Goal: Navigation & Orientation: Find specific page/section

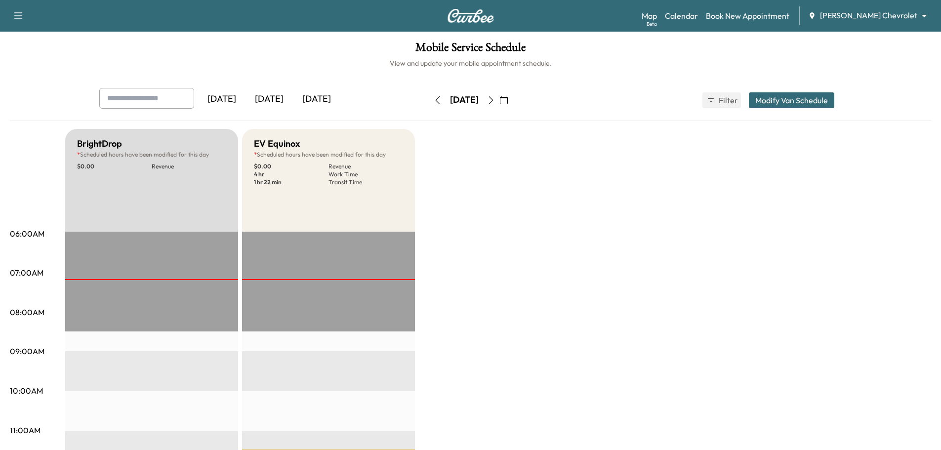
click at [233, 101] on div "[DATE]" at bounding box center [221, 99] width 47 height 23
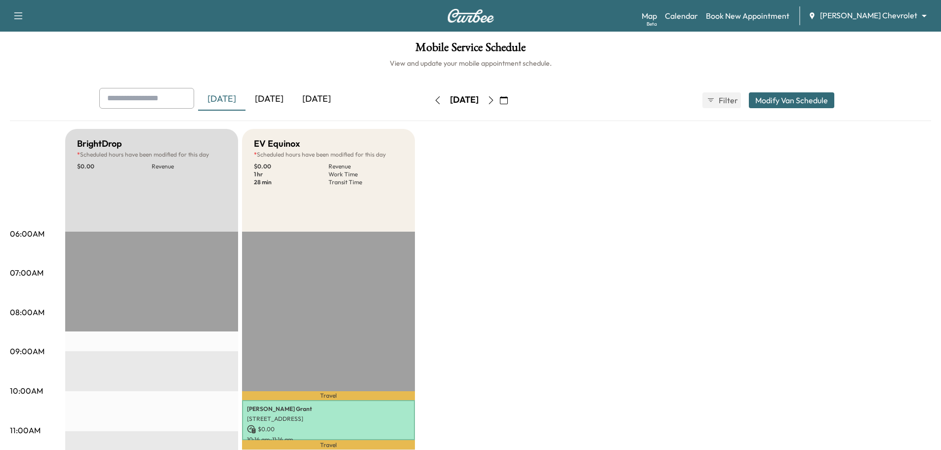
click at [434, 98] on icon "button" at bounding box center [438, 100] width 8 height 8
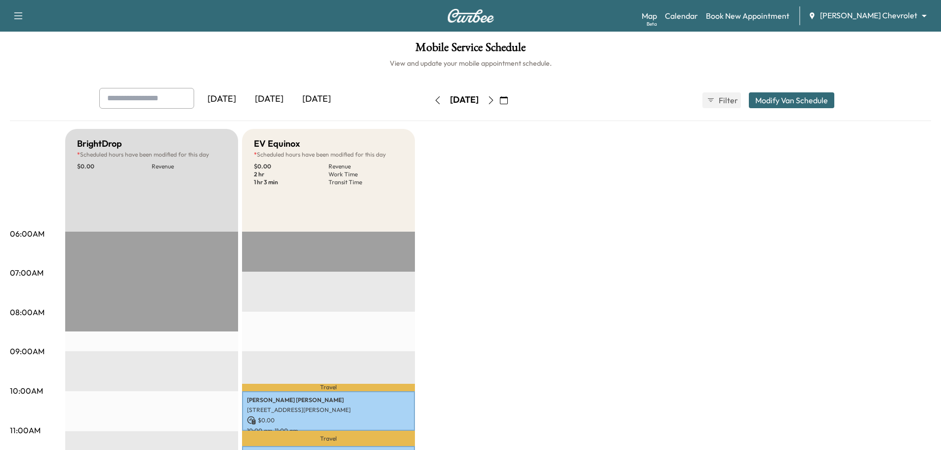
click at [434, 99] on icon "button" at bounding box center [438, 100] width 8 height 8
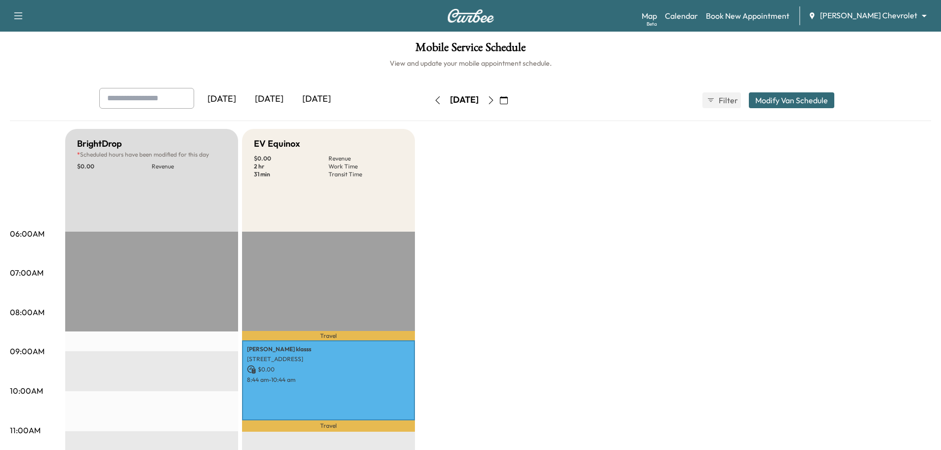
click at [434, 97] on icon "button" at bounding box center [438, 100] width 8 height 8
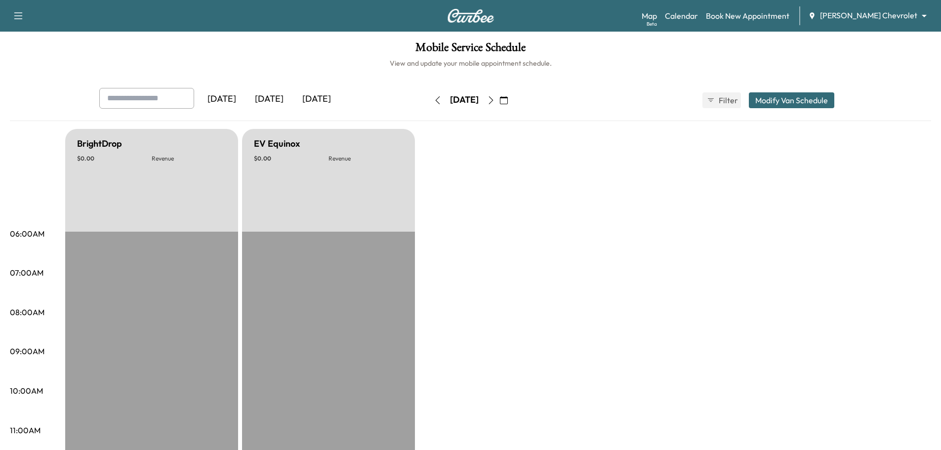
click at [429, 103] on button "button" at bounding box center [437, 100] width 17 height 16
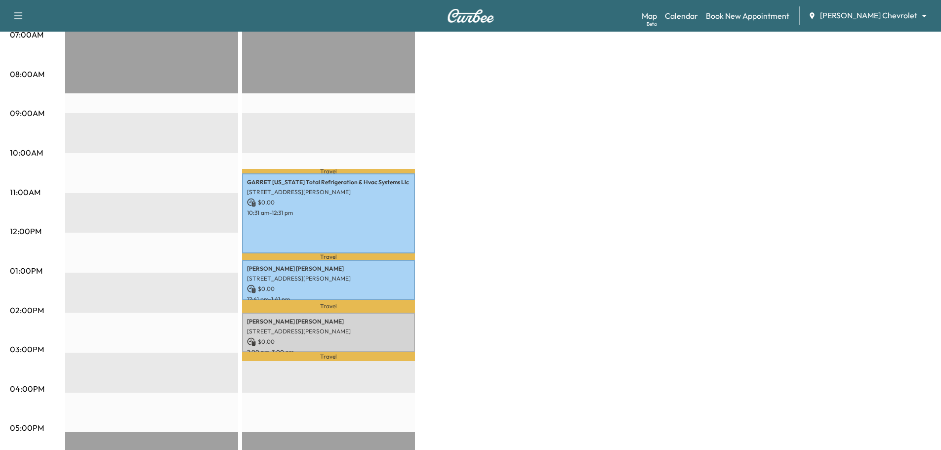
scroll to position [49, 0]
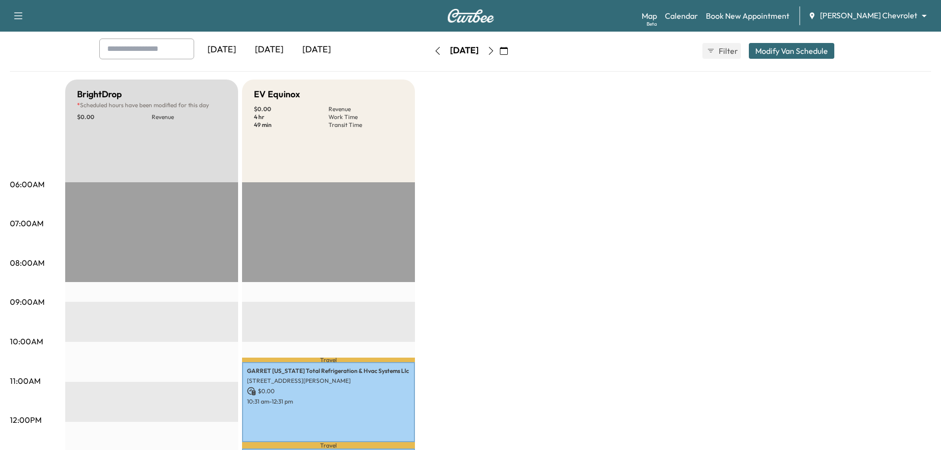
click at [434, 47] on icon "button" at bounding box center [438, 51] width 8 height 8
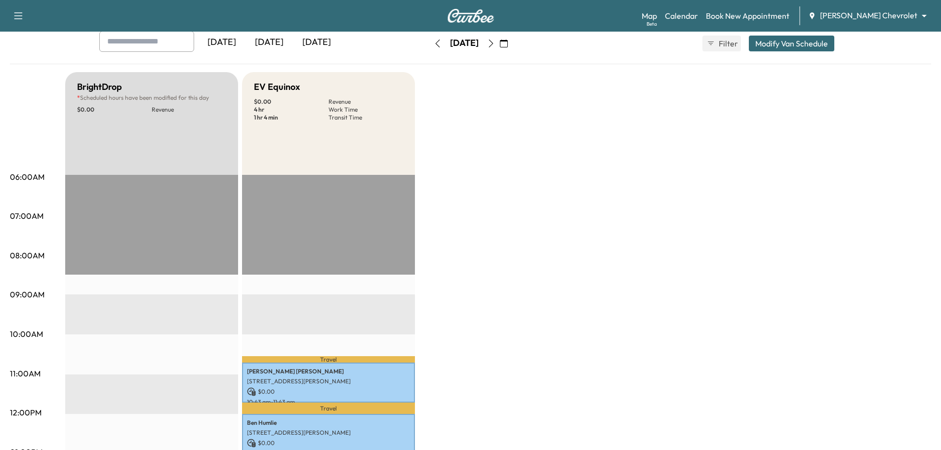
scroll to position [49, 0]
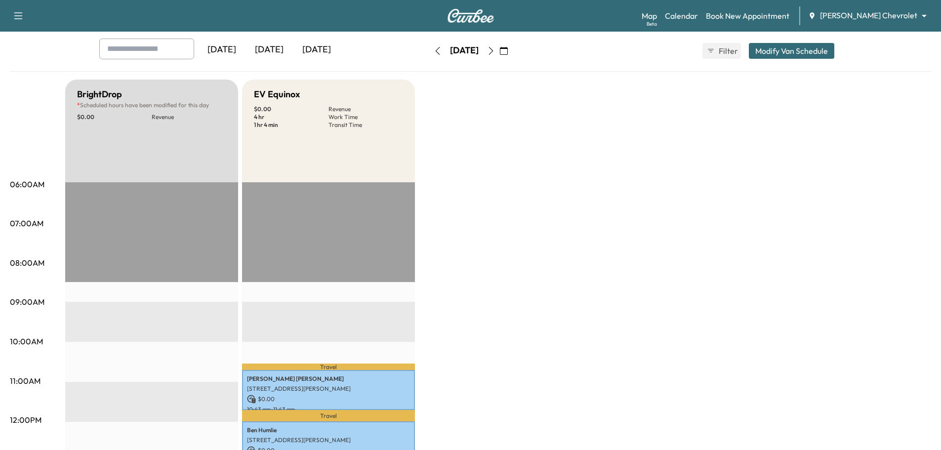
click at [434, 49] on icon "button" at bounding box center [438, 51] width 8 height 8
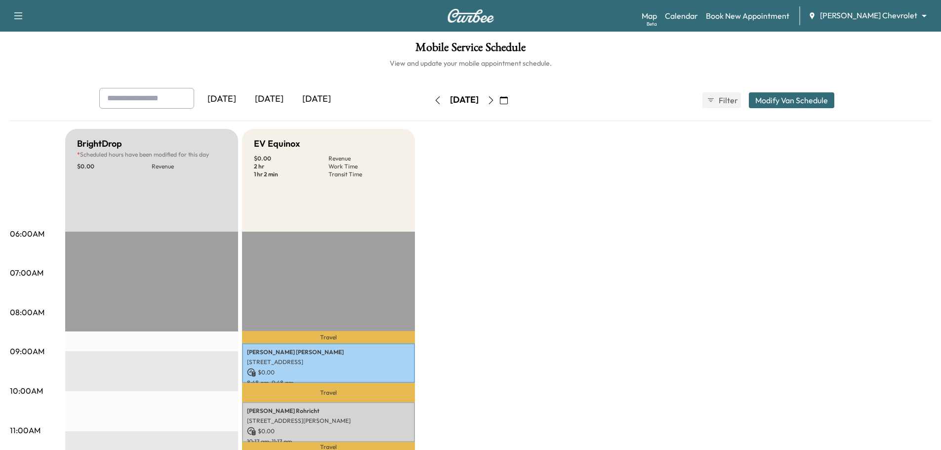
click at [429, 101] on button "button" at bounding box center [437, 100] width 17 height 16
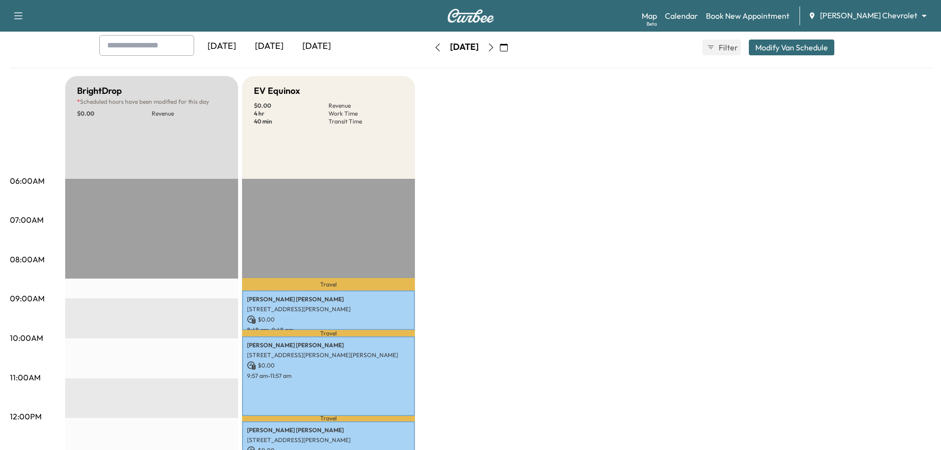
scroll to position [49, 0]
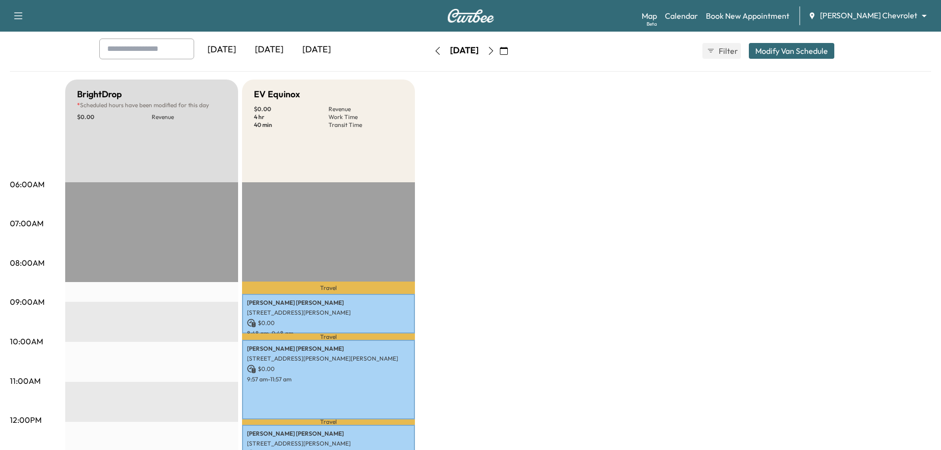
click at [434, 52] on icon "button" at bounding box center [438, 51] width 8 height 8
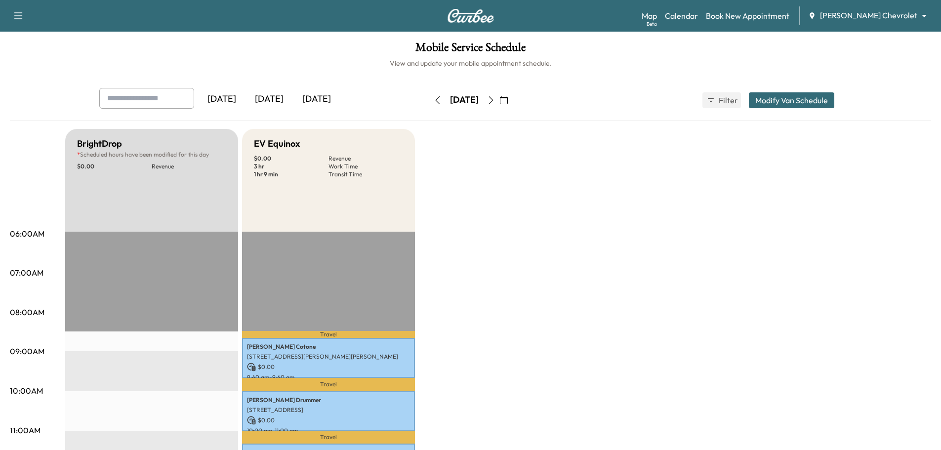
click at [429, 104] on button "button" at bounding box center [437, 100] width 17 height 16
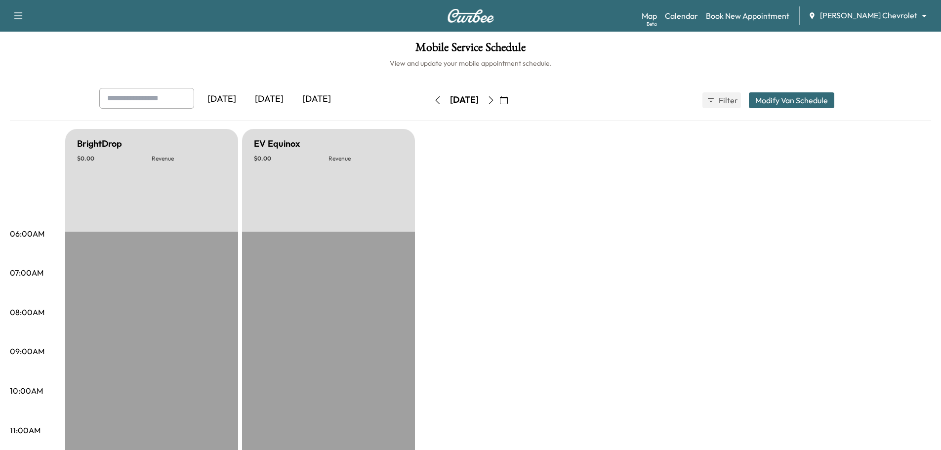
click at [493, 98] on icon "button" at bounding box center [491, 100] width 4 height 8
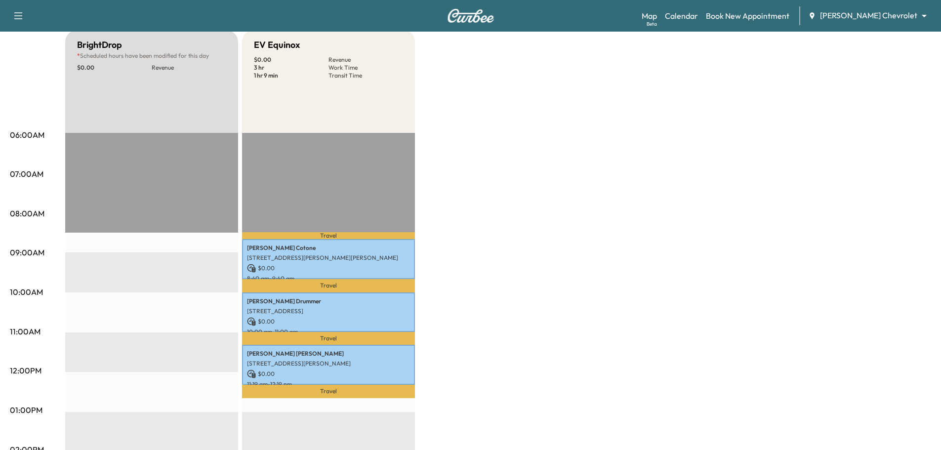
scroll to position [49, 0]
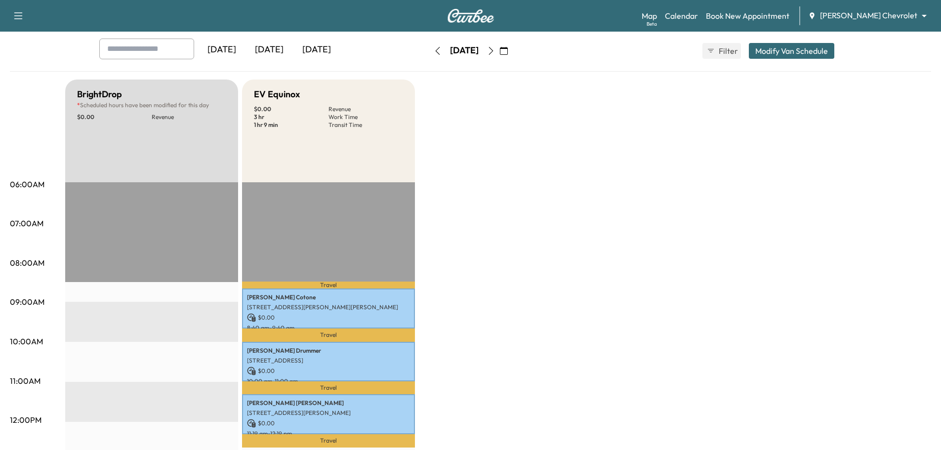
click at [495, 51] on icon "button" at bounding box center [491, 51] width 8 height 8
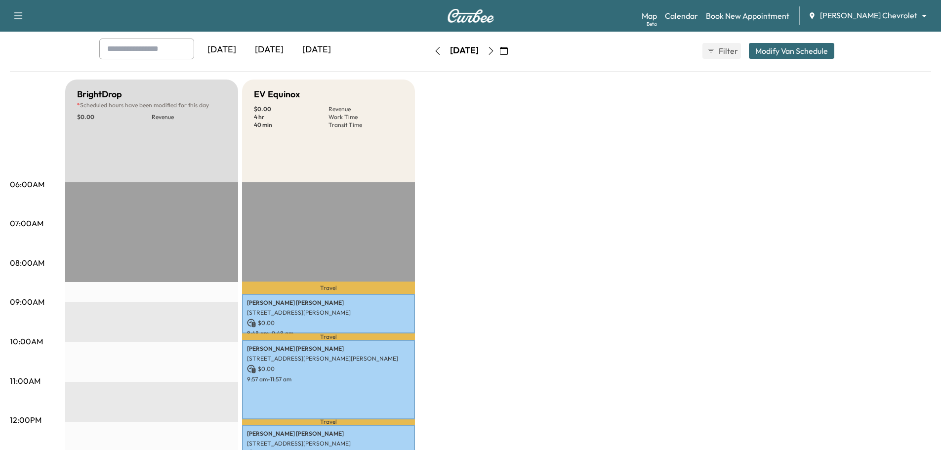
click at [435, 47] on icon "button" at bounding box center [437, 51] width 4 height 8
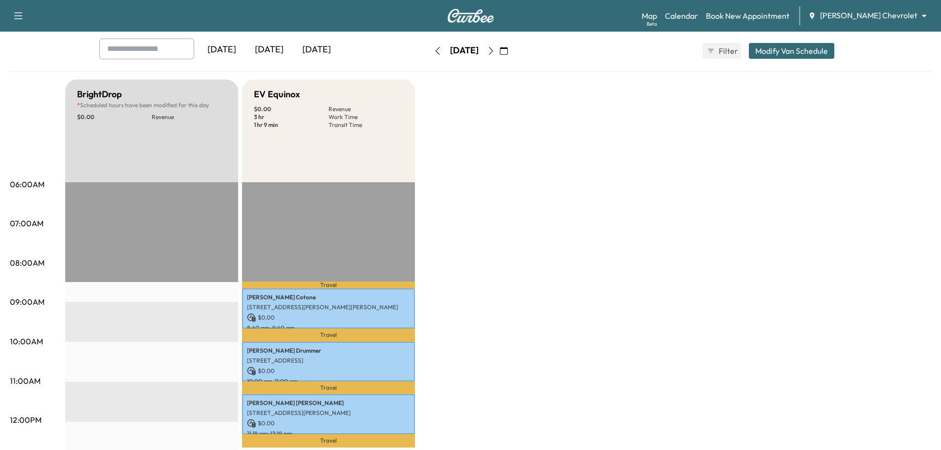
click at [495, 50] on icon "button" at bounding box center [491, 51] width 8 height 8
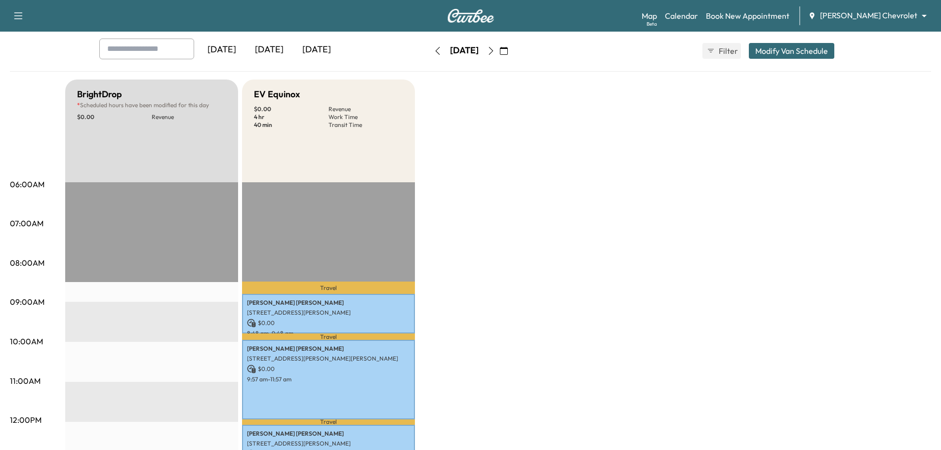
click at [495, 50] on icon "button" at bounding box center [491, 51] width 8 height 8
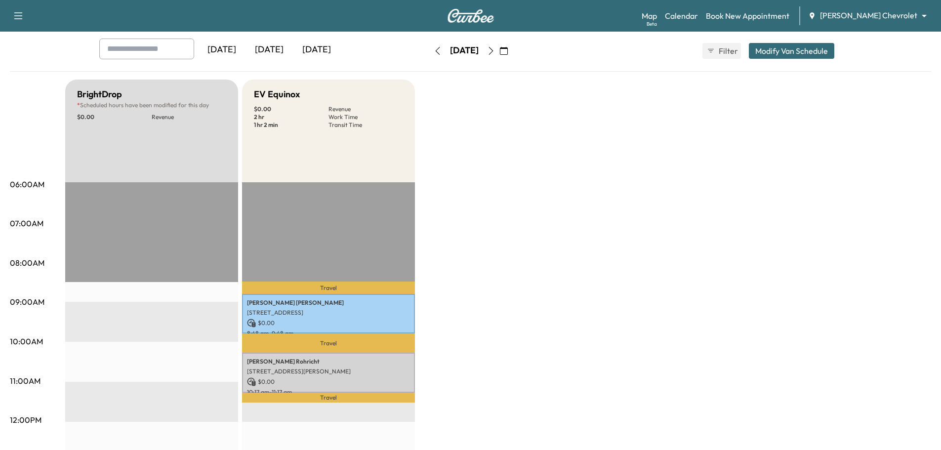
click at [495, 51] on icon "button" at bounding box center [491, 51] width 8 height 8
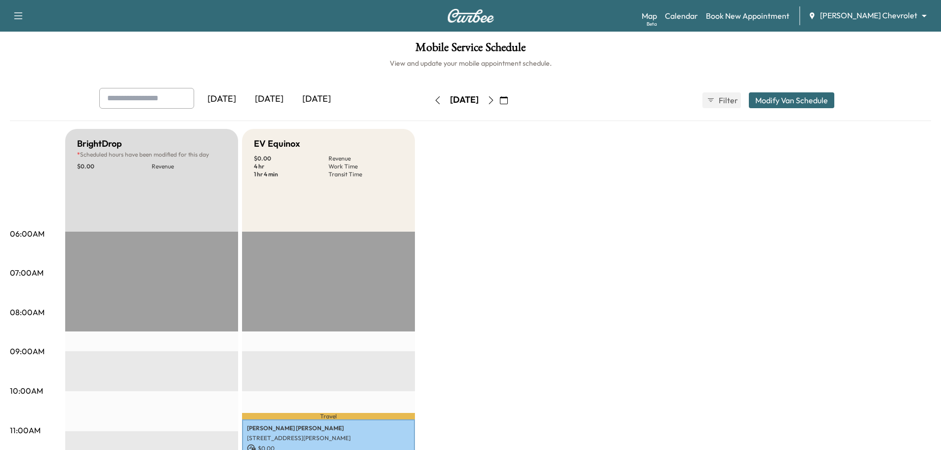
click at [493, 98] on icon "button" at bounding box center [491, 100] width 4 height 8
click at [495, 99] on icon "button" at bounding box center [491, 100] width 8 height 8
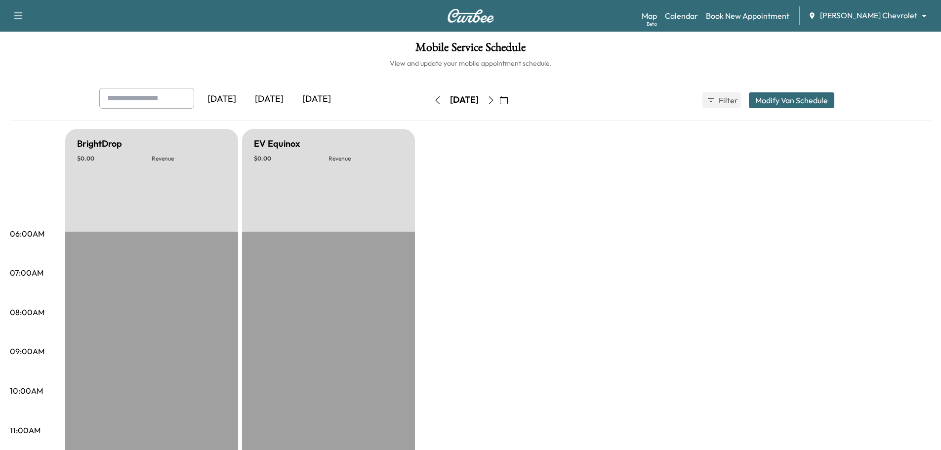
click at [495, 99] on icon "button" at bounding box center [491, 100] width 8 height 8
click at [495, 100] on icon "button" at bounding box center [491, 100] width 8 height 8
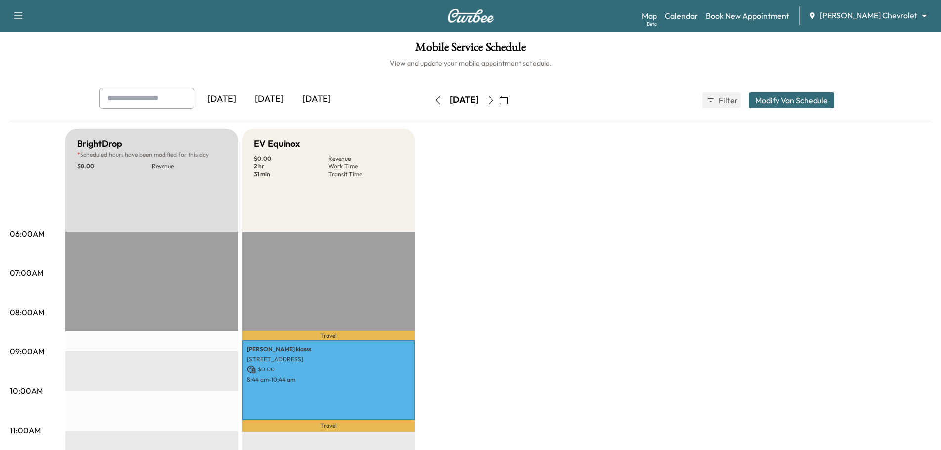
click at [495, 104] on icon "button" at bounding box center [491, 100] width 8 height 8
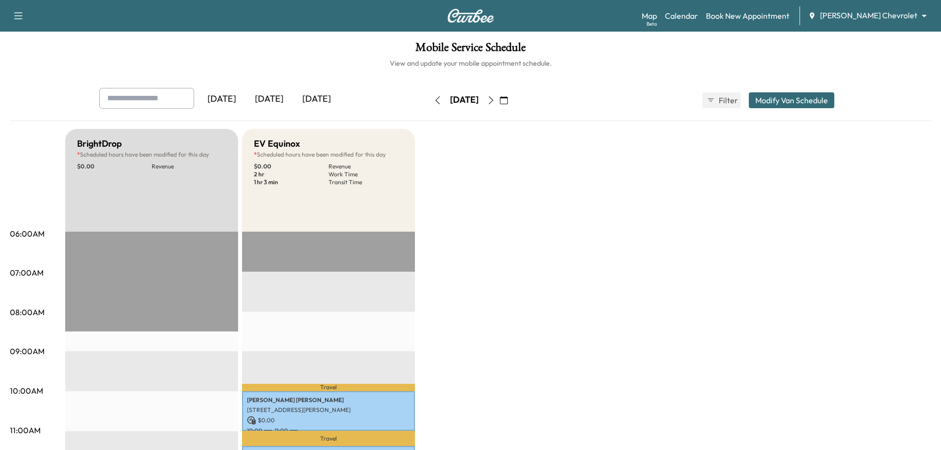
click at [493, 99] on icon "button" at bounding box center [491, 100] width 4 height 8
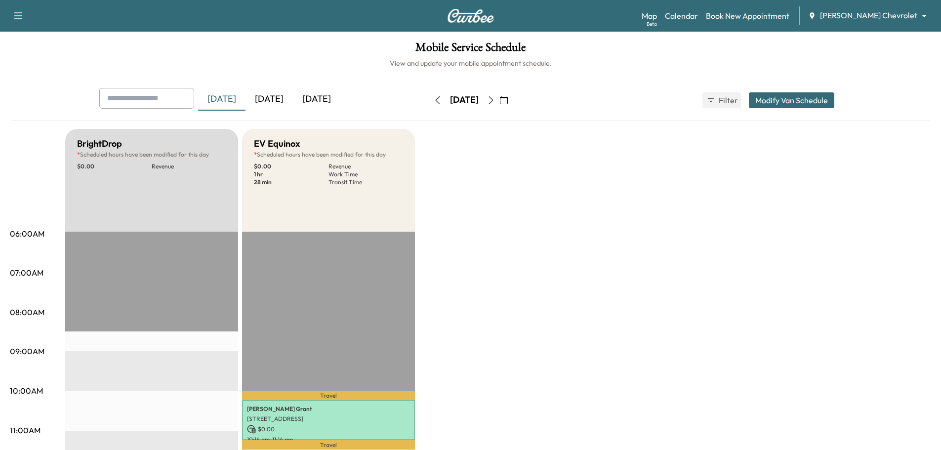
click at [495, 100] on icon "button" at bounding box center [491, 100] width 8 height 8
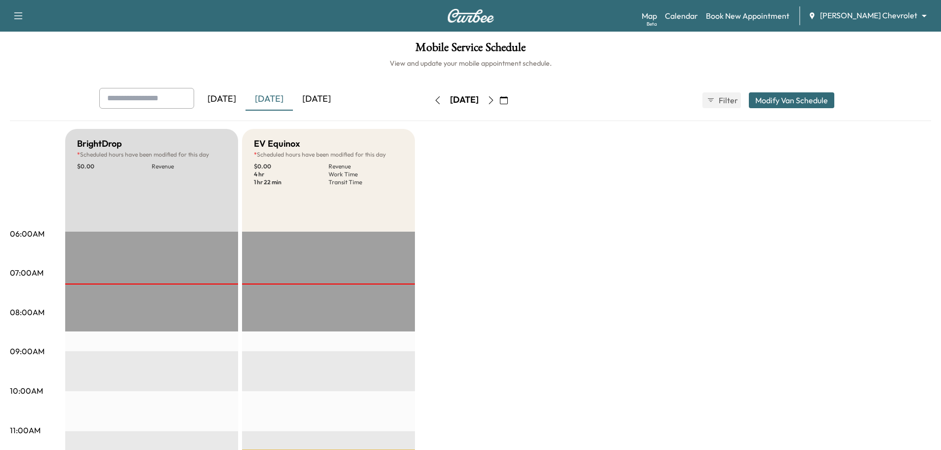
click at [863, 17] on body "Support Log Out Map Beta Calendar Book New Appointment Mauer Chevrolet ********…" at bounding box center [470, 225] width 941 height 450
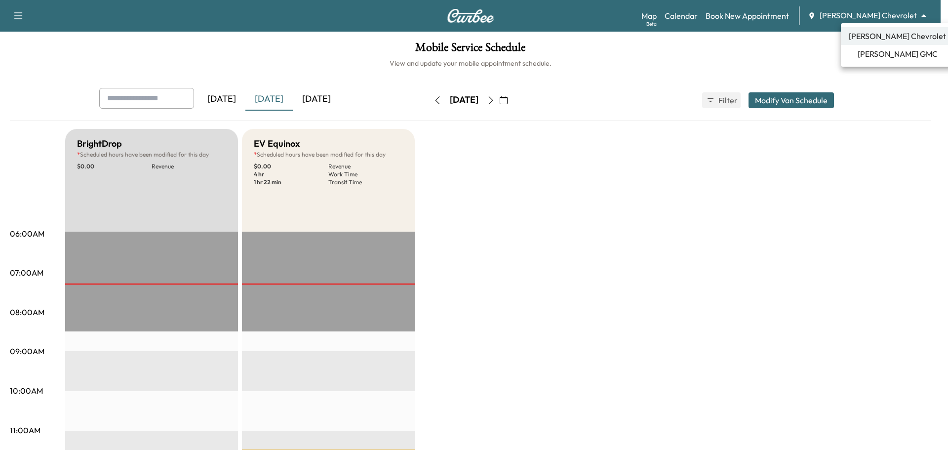
click at [882, 55] on span "Mauer GMC" at bounding box center [898, 54] width 80 height 12
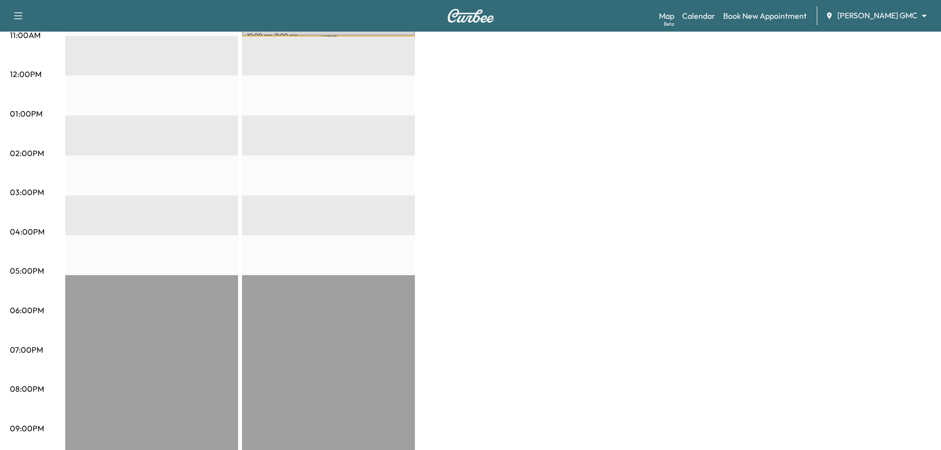
scroll to position [49, 0]
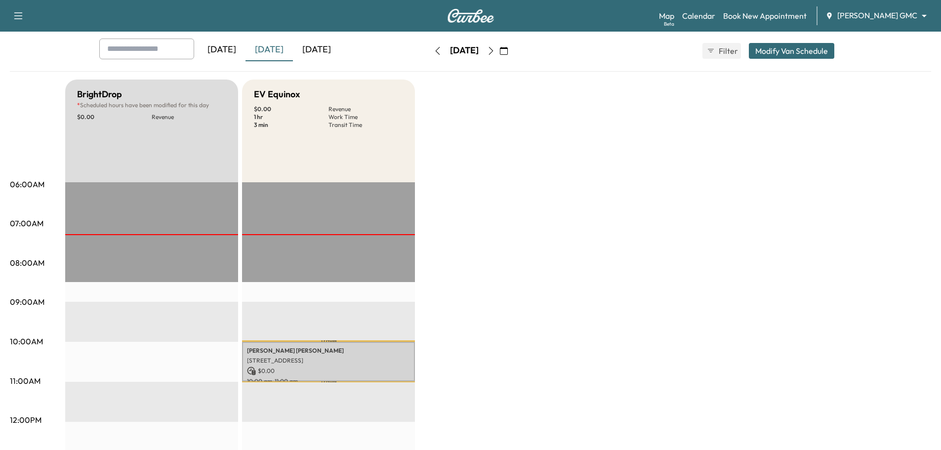
click at [495, 51] on icon "button" at bounding box center [491, 51] width 8 height 8
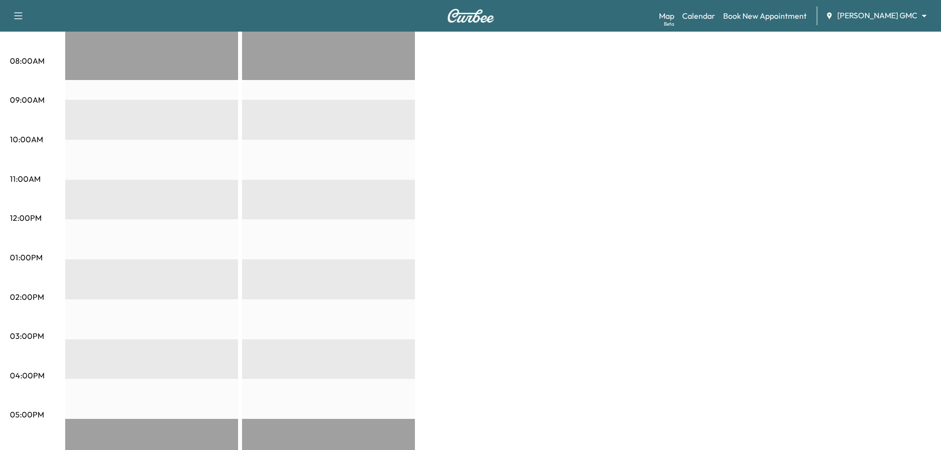
scroll to position [49, 0]
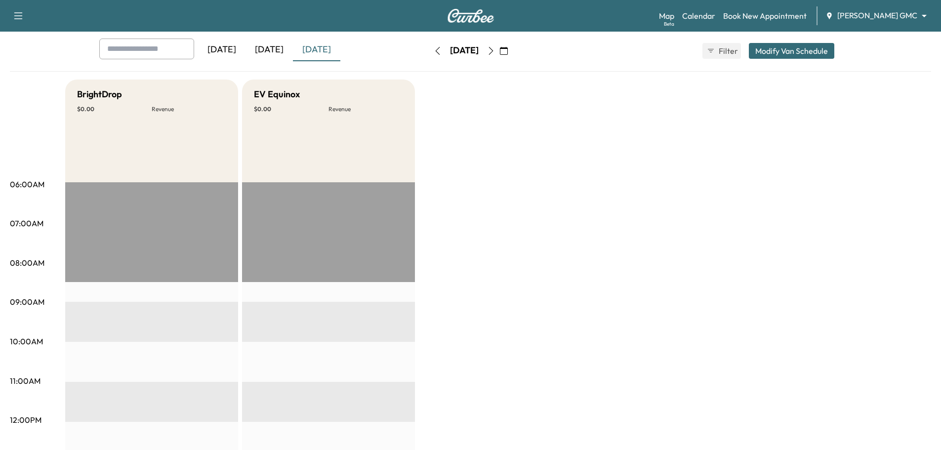
click at [495, 51] on icon "button" at bounding box center [491, 51] width 8 height 8
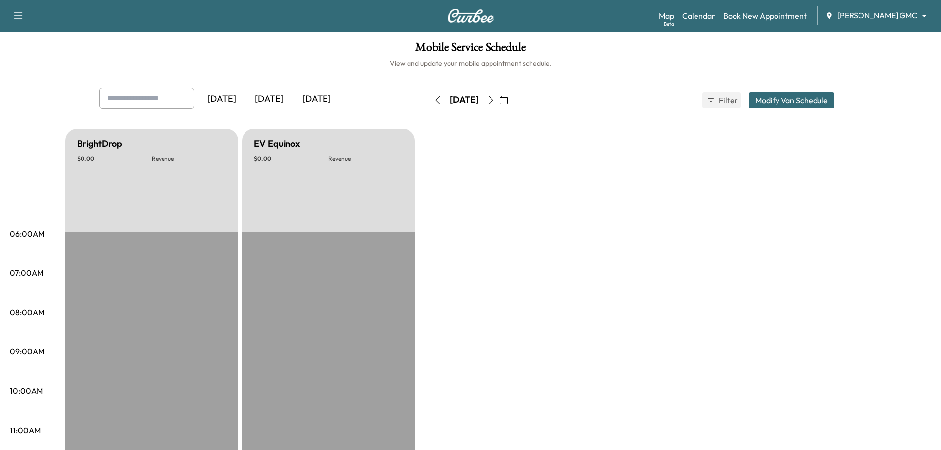
click at [495, 98] on icon "button" at bounding box center [491, 100] width 8 height 8
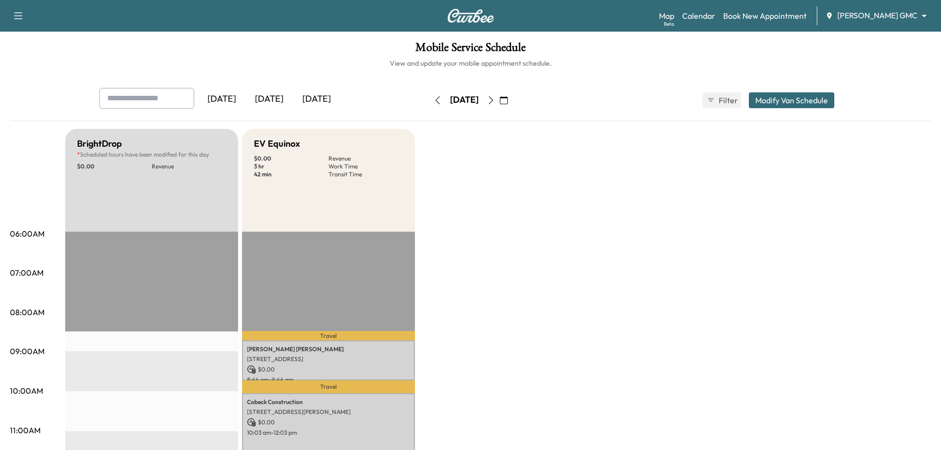
click at [495, 101] on icon "button" at bounding box center [491, 100] width 8 height 8
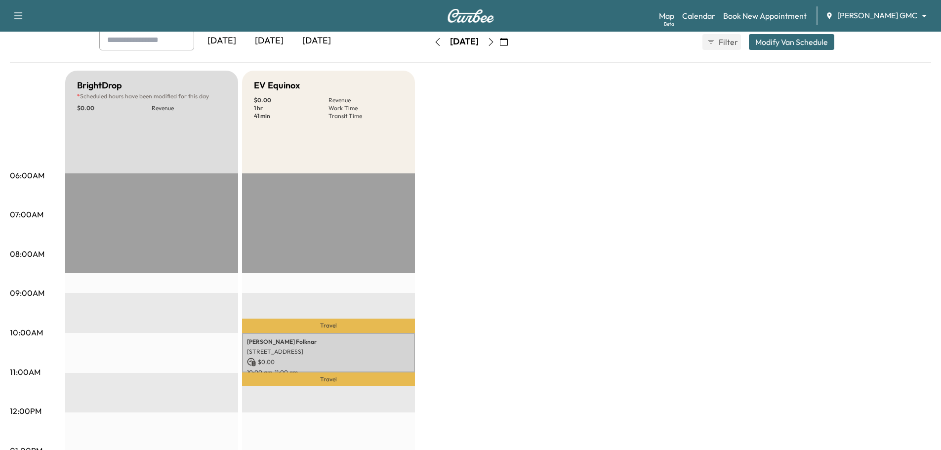
scroll to position [49, 0]
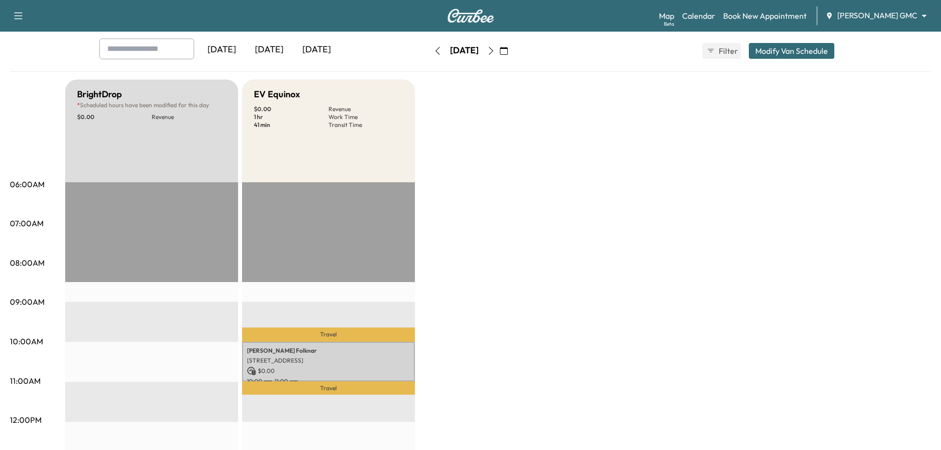
click at [493, 52] on icon "button" at bounding box center [491, 51] width 4 height 8
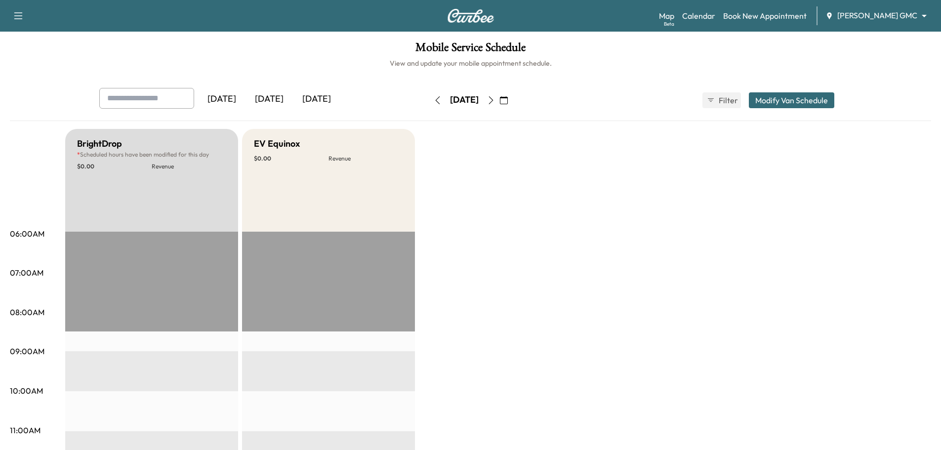
click at [493, 97] on icon "button" at bounding box center [491, 100] width 4 height 8
click at [495, 98] on icon "button" at bounding box center [491, 100] width 8 height 8
click at [434, 99] on icon "button" at bounding box center [438, 100] width 8 height 8
click at [429, 99] on button "button" at bounding box center [437, 100] width 17 height 16
click at [429, 99] on div "Wednesday, August 27" at bounding box center [464, 100] width 70 height 16
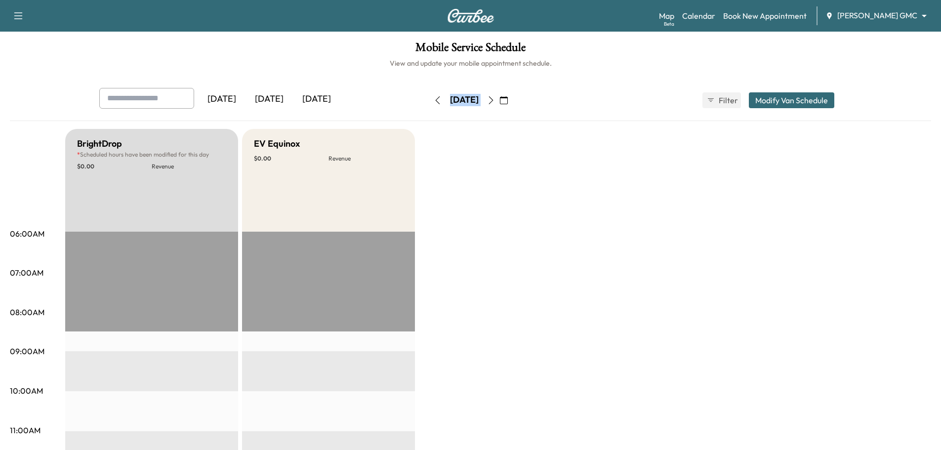
click at [429, 100] on button "button" at bounding box center [437, 100] width 17 height 16
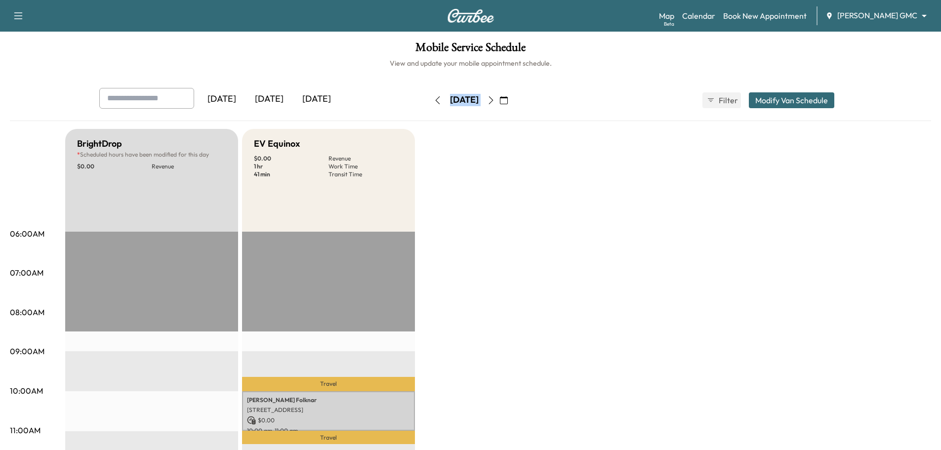
click at [434, 101] on icon "button" at bounding box center [438, 100] width 8 height 8
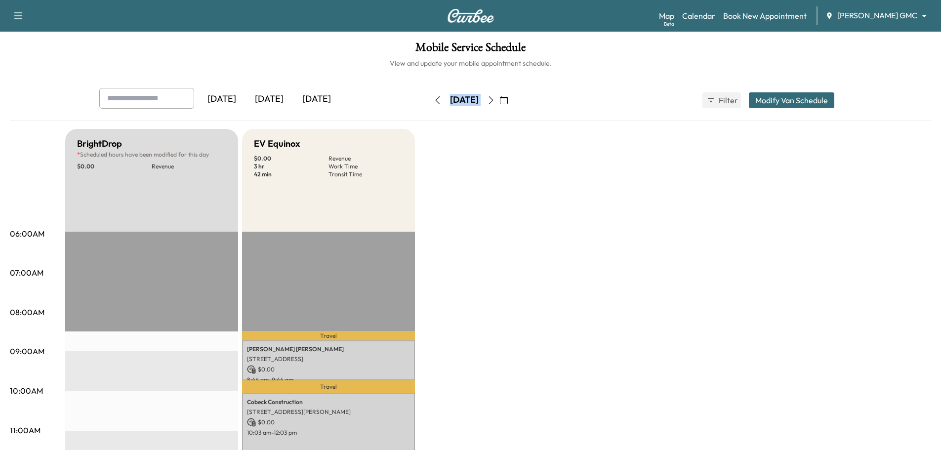
click at [434, 101] on icon "button" at bounding box center [438, 100] width 8 height 8
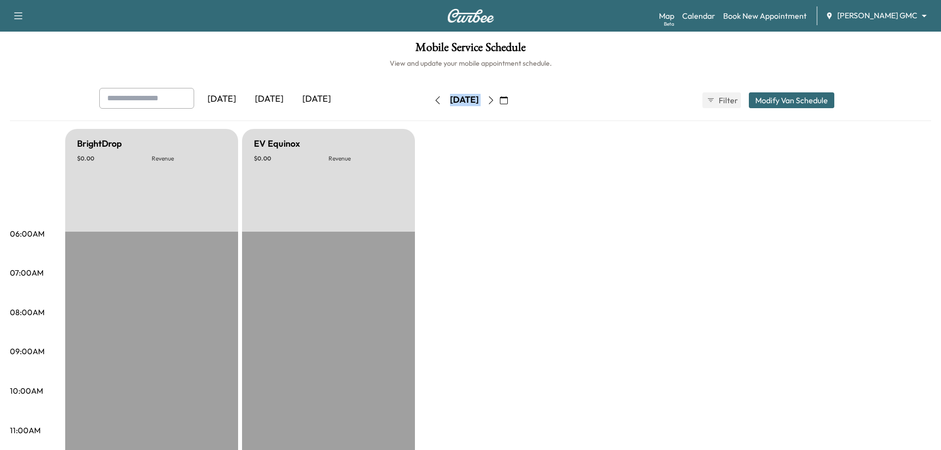
click at [434, 101] on icon "button" at bounding box center [438, 100] width 8 height 8
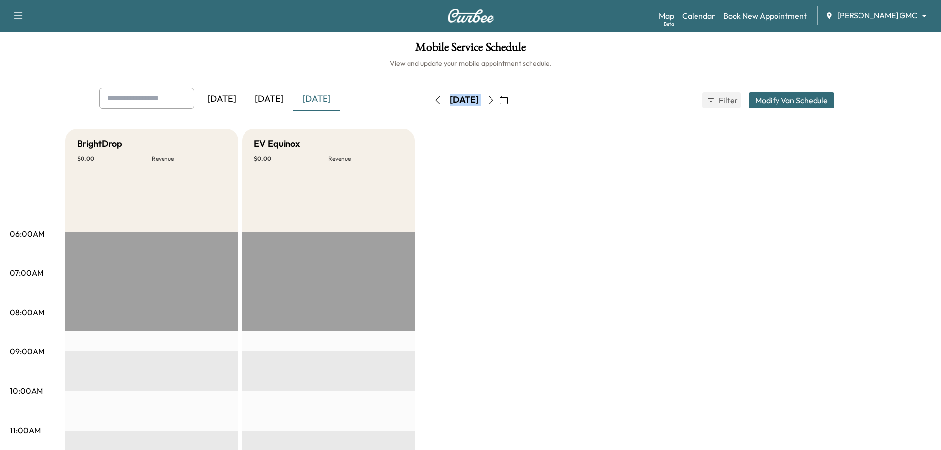
click at [429, 101] on button "button" at bounding box center [437, 100] width 17 height 16
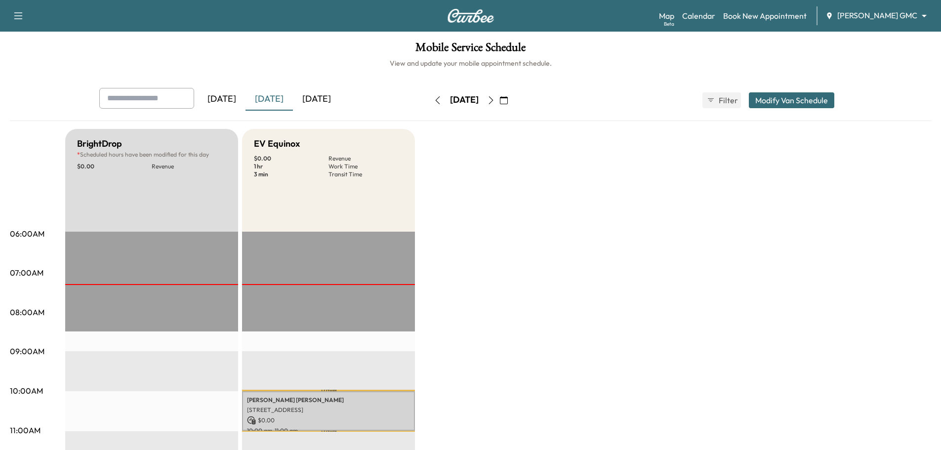
click at [374, 80] on div "Mobile Service Schedule View and update your mobile appointment schedule. Yeste…" at bounding box center [470, 456] width 941 height 848
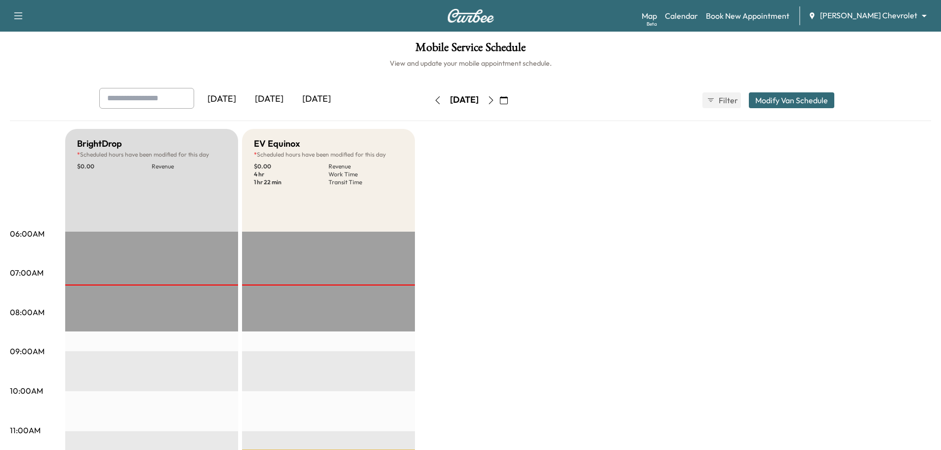
click at [508, 103] on icon "button" at bounding box center [504, 100] width 8 height 8
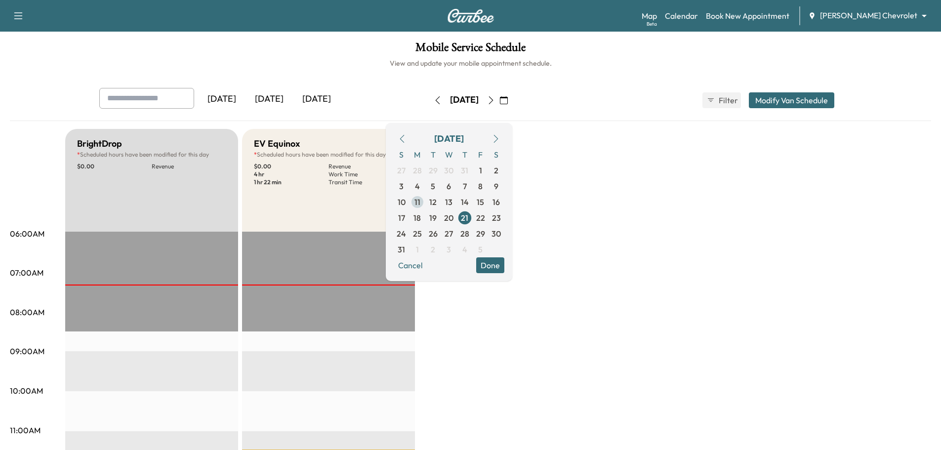
click at [420, 202] on span "11" at bounding box center [417, 202] width 6 height 12
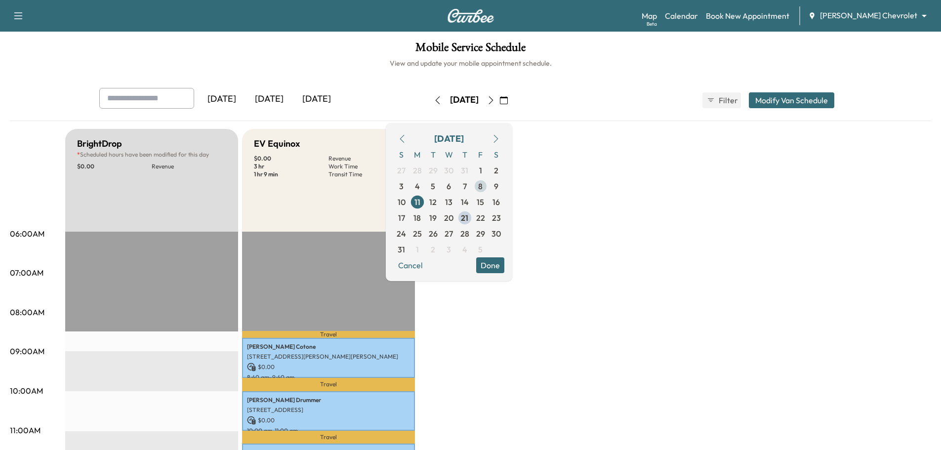
click at [489, 189] on span "8" at bounding box center [481, 186] width 16 height 16
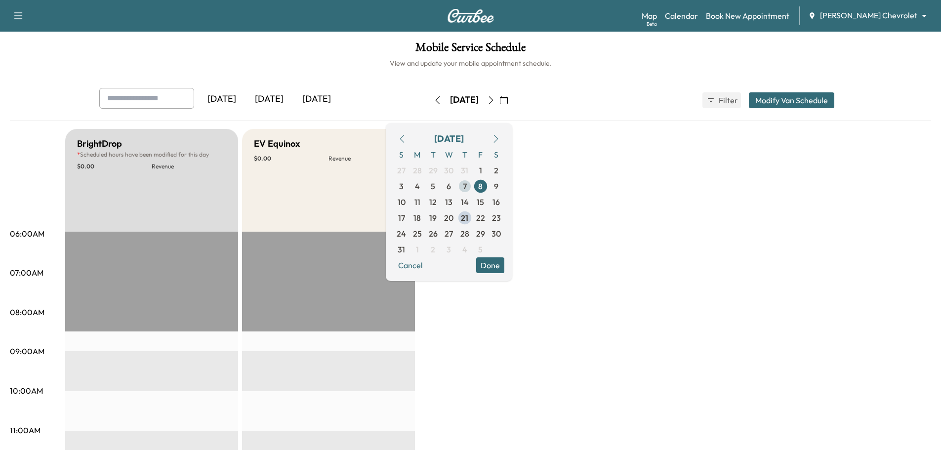
click at [473, 186] on span "7" at bounding box center [465, 186] width 16 height 16
click at [457, 185] on span "6" at bounding box center [449, 186] width 16 height 16
click at [427, 268] on button "Cancel" at bounding box center [411, 265] width 34 height 16
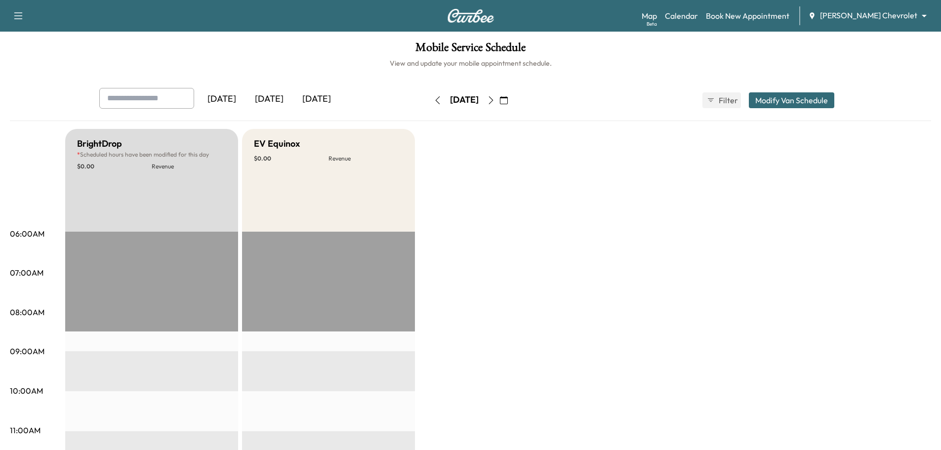
click at [508, 98] on icon "button" at bounding box center [504, 100] width 8 height 8
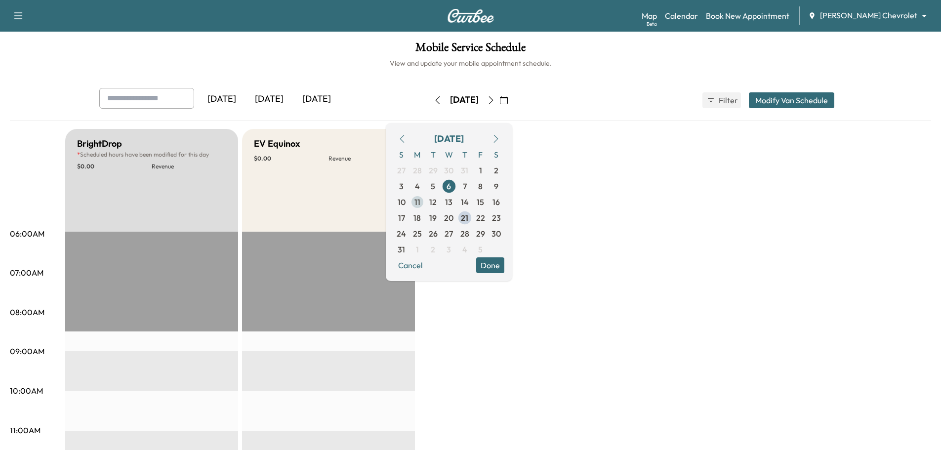
click at [425, 202] on span "11" at bounding box center [417, 202] width 16 height 16
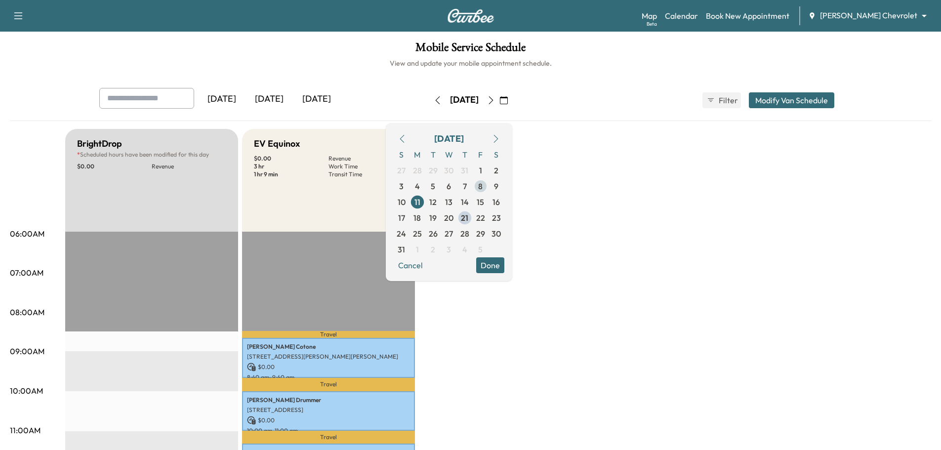
click at [489, 188] on span "8" at bounding box center [481, 186] width 16 height 16
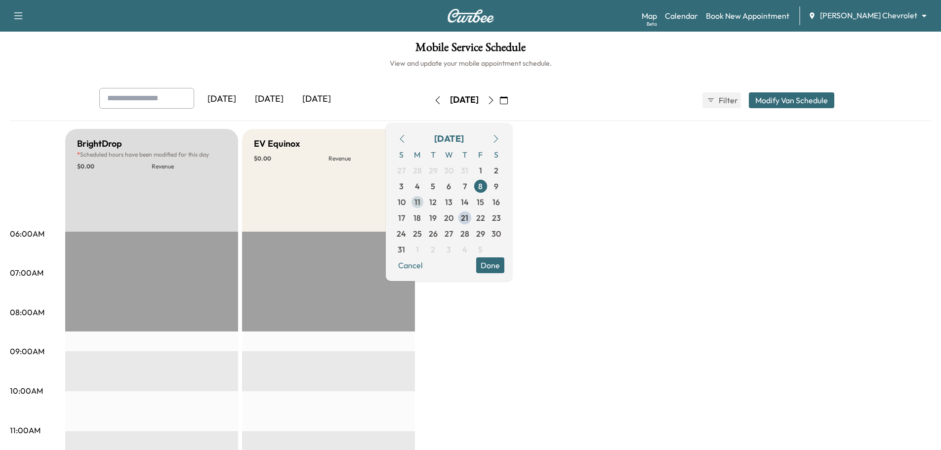
click at [425, 202] on span "11" at bounding box center [417, 202] width 16 height 16
